Goal: Book appointment/travel/reservation

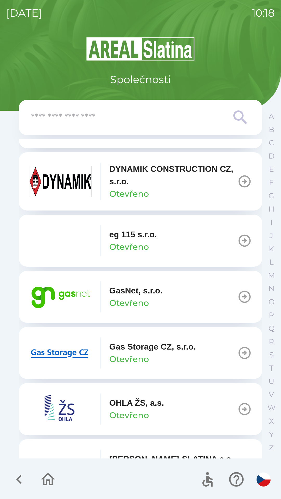
scroll to position [275, 0]
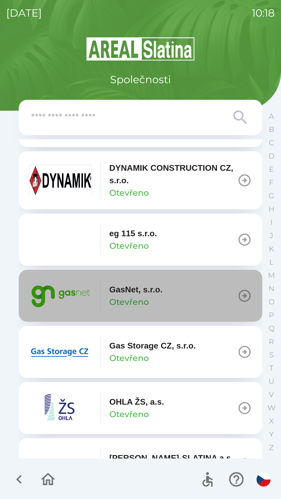
click at [183, 296] on button "GasNet, s.r.o. Otevřeno" at bounding box center [140, 296] width 243 height 52
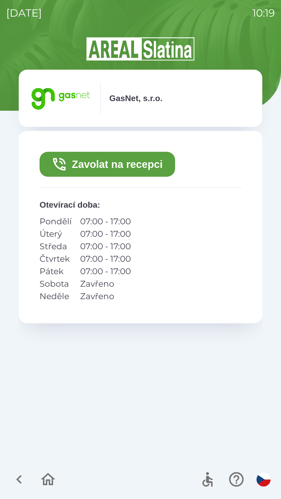
click at [116, 160] on button "Zavolat na recepci" at bounding box center [107, 164] width 135 height 25
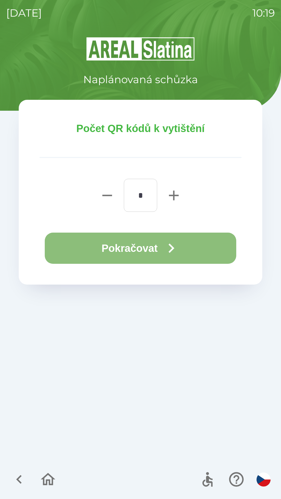
click at [158, 244] on button "Pokračovat" at bounding box center [140, 248] width 191 height 31
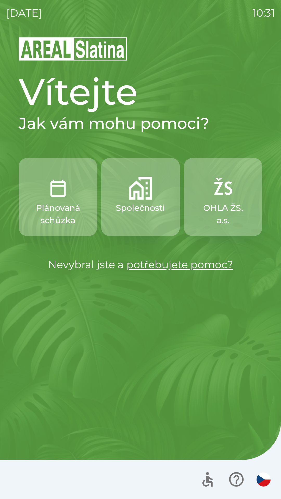
click at [147, 201] on button "Společnosti" at bounding box center [140, 197] width 78 height 78
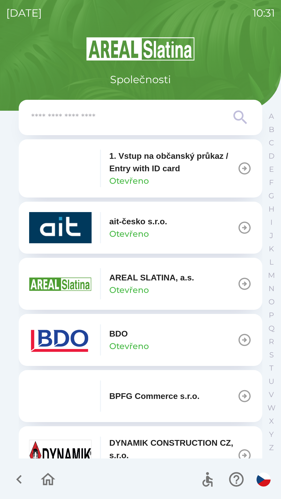
click at [237, 339] on icon "button" at bounding box center [244, 340] width 15 height 15
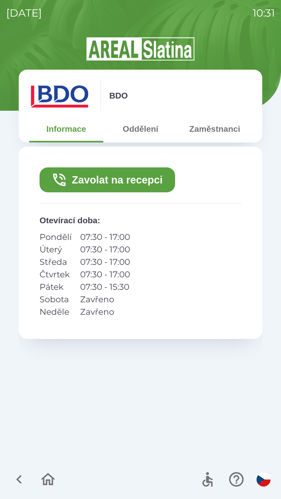
click at [130, 176] on button "Zavolat na recepci" at bounding box center [107, 179] width 135 height 25
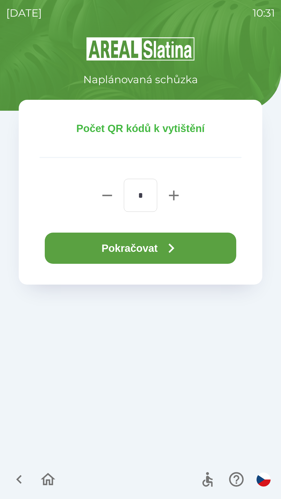
click at [141, 245] on button "Pokračovat" at bounding box center [140, 248] width 191 height 31
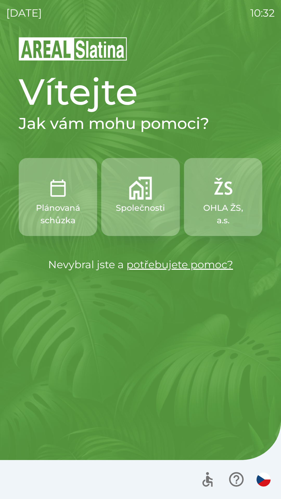
click at [138, 184] on img "button" at bounding box center [140, 188] width 23 height 23
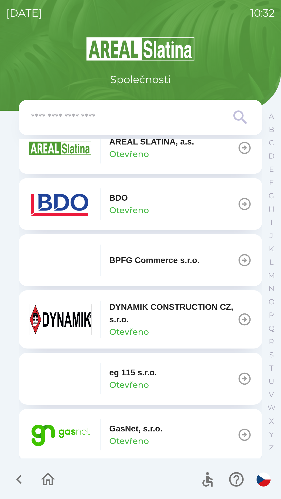
scroll to position [162, 0]
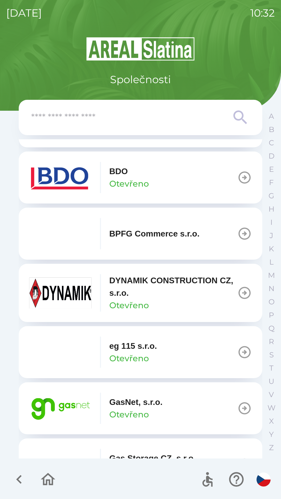
click at [67, 403] on img "button" at bounding box center [60, 408] width 62 height 31
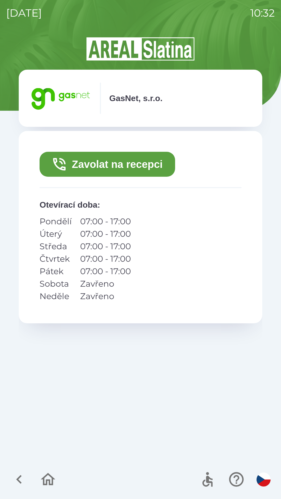
click at [89, 165] on button "Zavolat na recepci" at bounding box center [107, 164] width 135 height 25
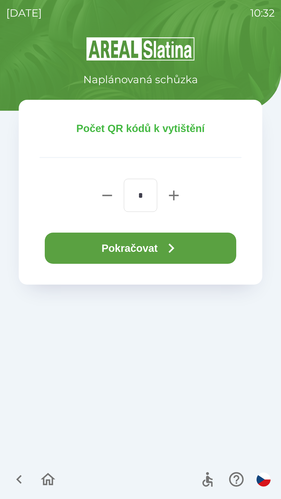
click at [147, 245] on button "Pokračovat" at bounding box center [140, 248] width 191 height 31
